Goal: Information Seeking & Learning: Understand process/instructions

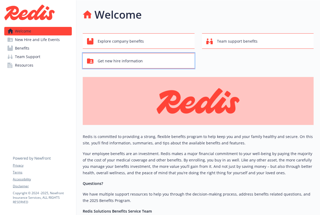
click at [115, 64] on span "Get new hire information" at bounding box center [120, 61] width 45 height 10
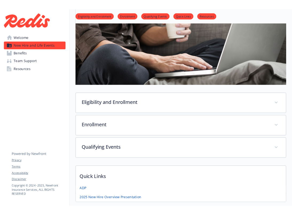
scroll to position [82, 0]
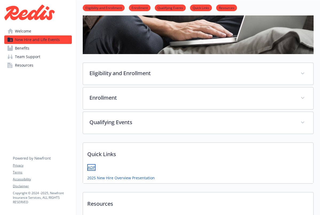
click at [91, 167] on link "ADP" at bounding box center [91, 167] width 8 height 7
